Goal: Task Accomplishment & Management: Manage account settings

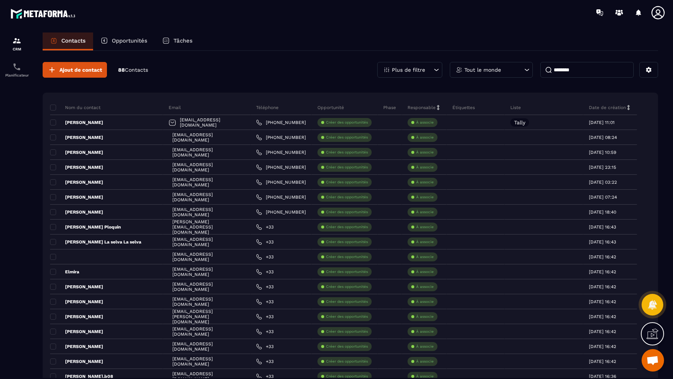
scroll to position [284, 0]
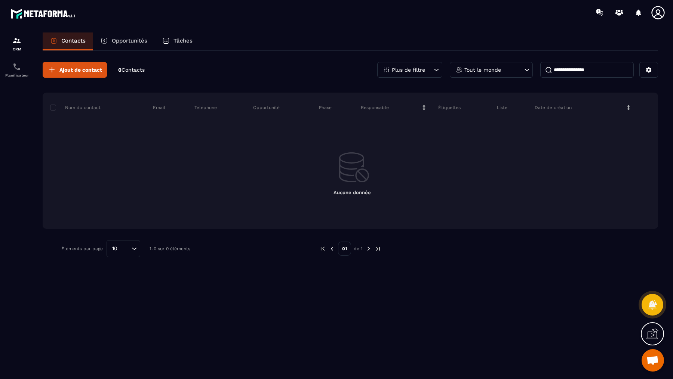
type input "**********"
click at [133, 39] on p "Opportunités" at bounding box center [129, 40] width 35 height 7
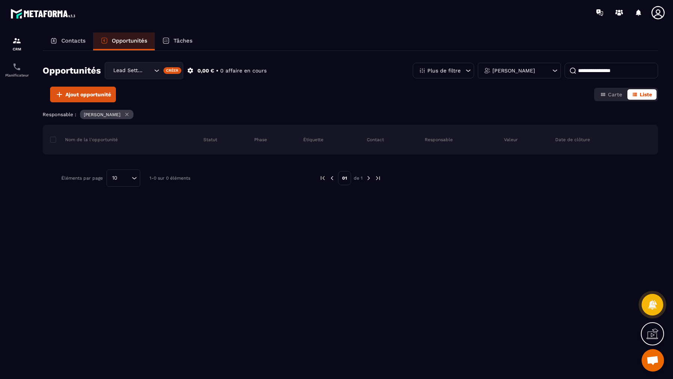
click at [127, 72] on div "Lead Setting" at bounding box center [132, 71] width 42 height 8
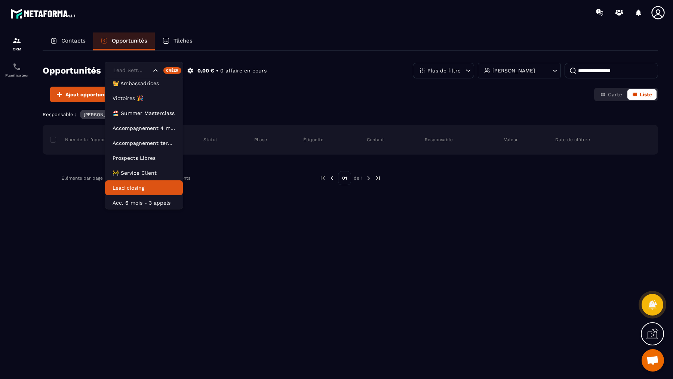
scroll to position [34, 0]
click at [140, 185] on p "Lead closing" at bounding box center [143, 186] width 63 height 7
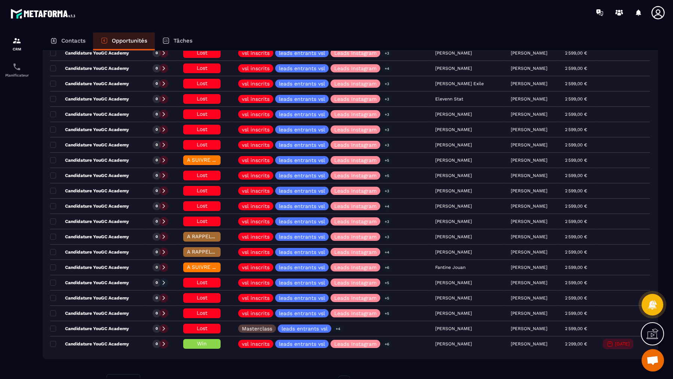
scroll to position [1401, 0]
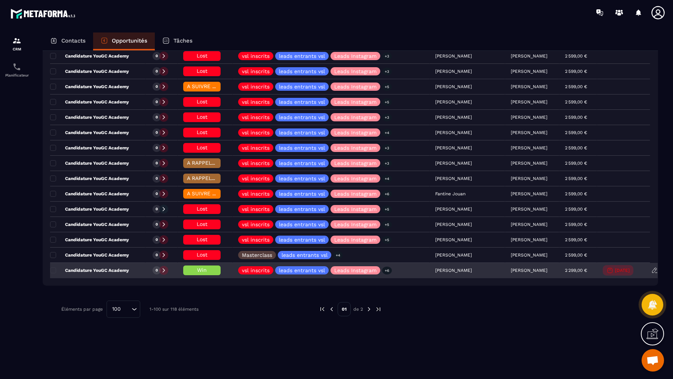
click at [89, 263] on div "Candidature YouGC Academy" at bounding box center [97, 270] width 95 height 15
